Goal: Task Accomplishment & Management: Manage account settings

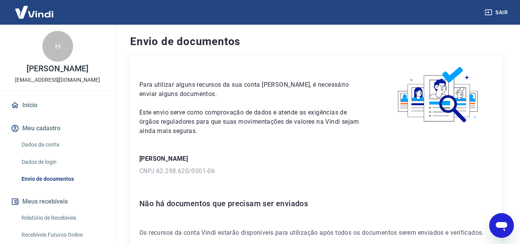
scroll to position [38, 0]
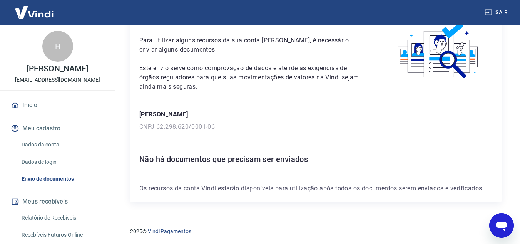
scroll to position [45, 0]
click at [59, 152] on link "Dados da conta" at bounding box center [61, 145] width 87 height 16
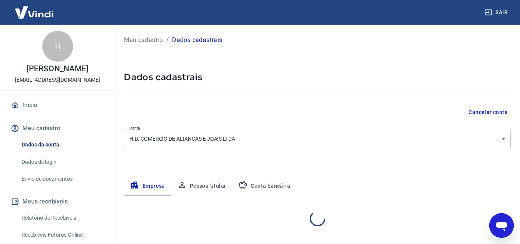
select select "SP"
select select "business"
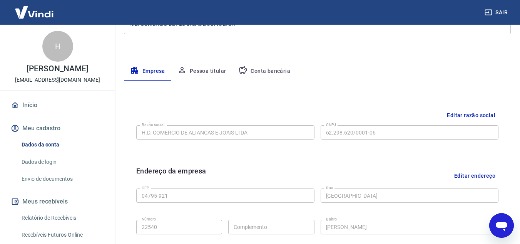
scroll to position [115, 0]
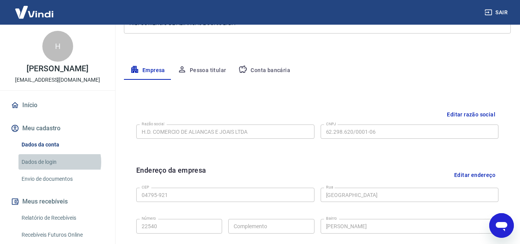
click at [58, 170] on link "Dados de login" at bounding box center [61, 162] width 87 height 16
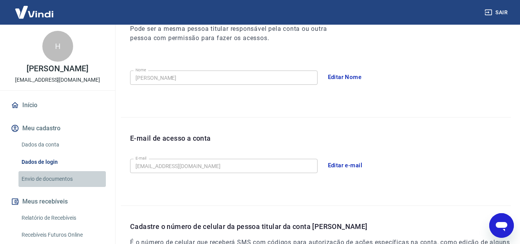
click at [65, 187] on link "Envio de documentos" at bounding box center [61, 179] width 87 height 16
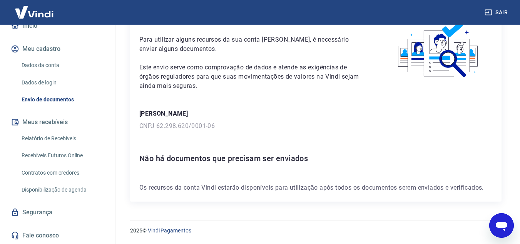
scroll to position [87, 0]
click at [63, 122] on button "Meus recebíveis" at bounding box center [57, 121] width 97 height 17
click at [69, 140] on link "Relatório de Recebíveis" at bounding box center [61, 138] width 87 height 16
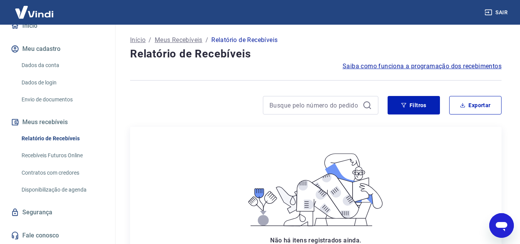
click at [69, 155] on link "Recebíveis Futuros Online" at bounding box center [61, 155] width 87 height 16
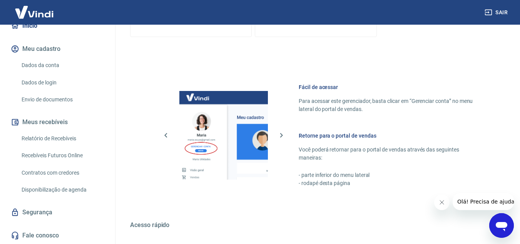
scroll to position [390, 0]
